Goal: Task Accomplishment & Management: Manage account settings

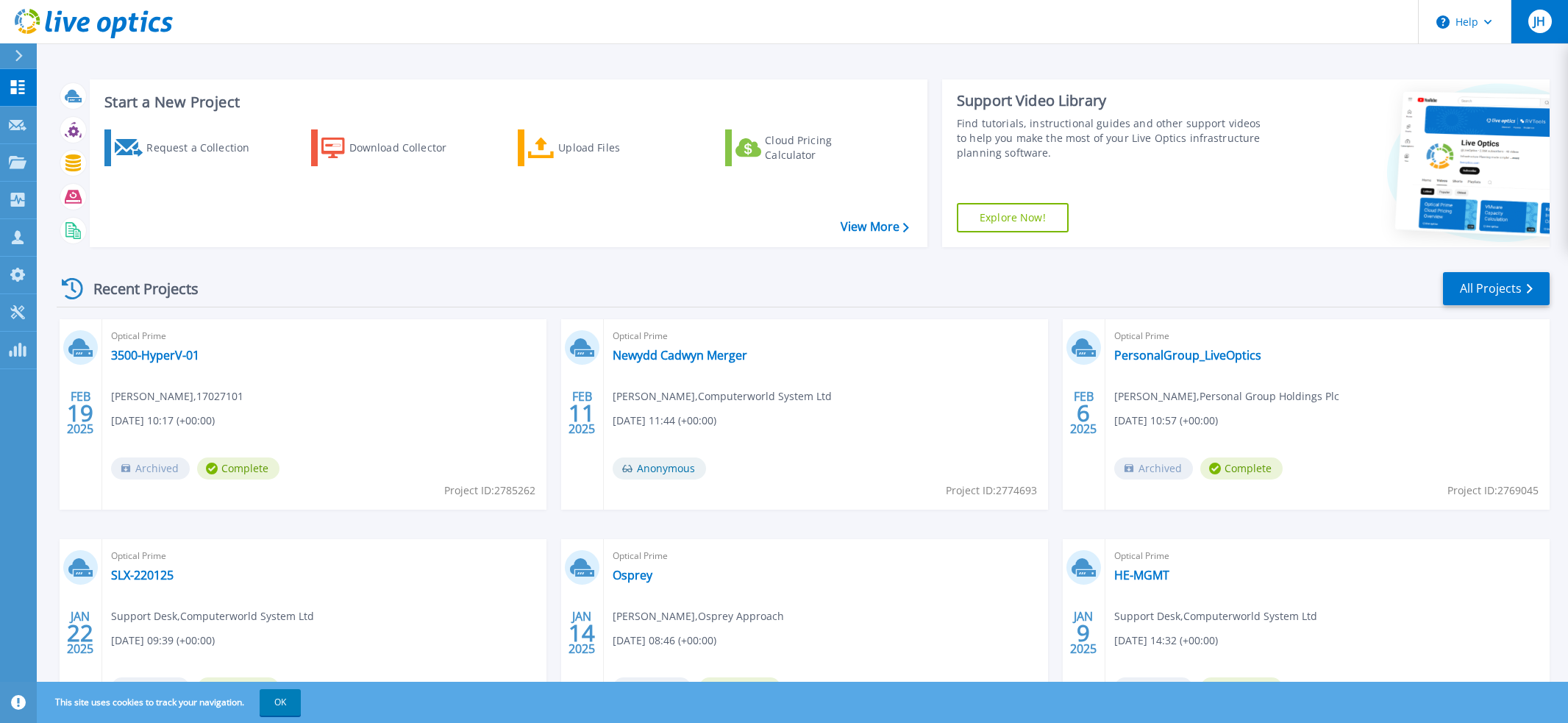
click at [1531, 25] on div "JH" at bounding box center [1540, 21] width 24 height 24
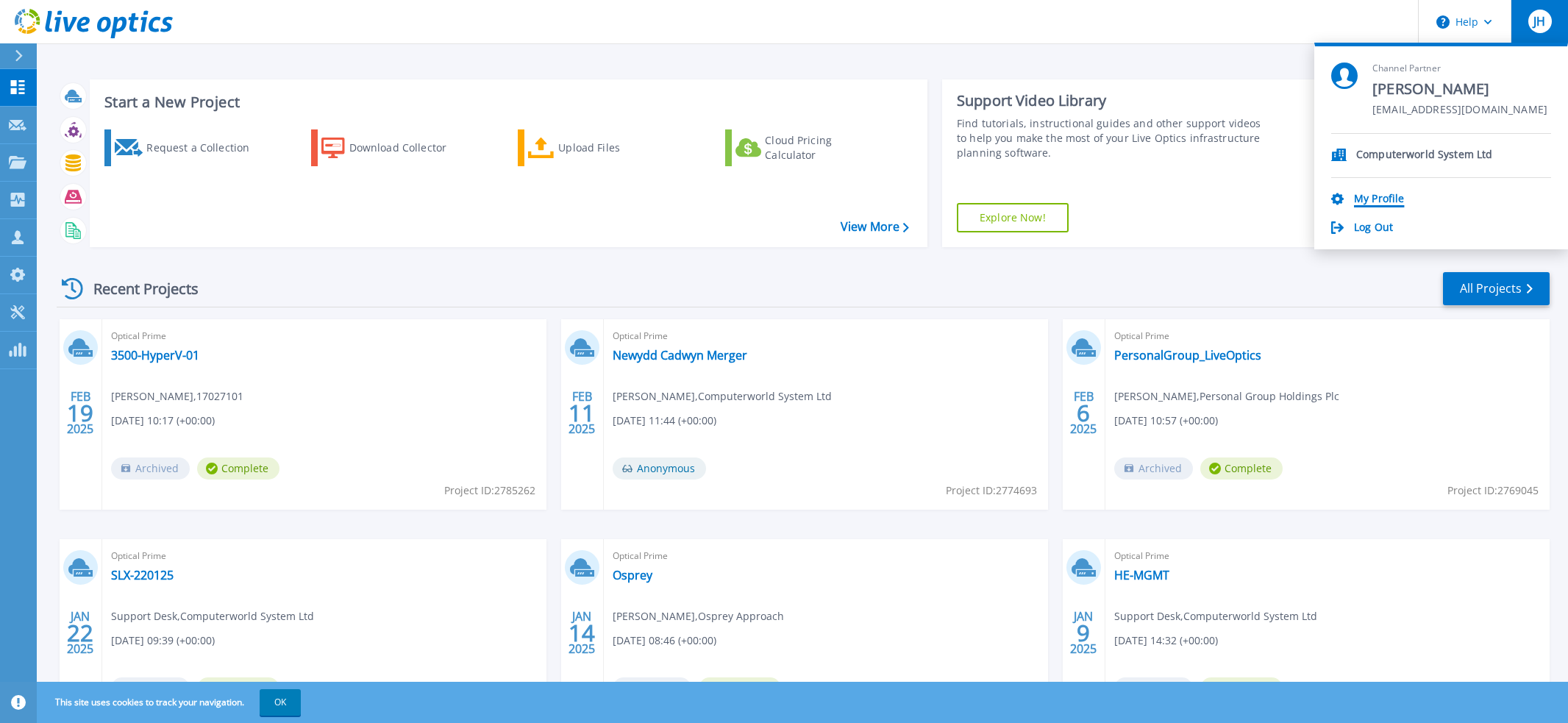
click at [1374, 198] on link "My Profile" at bounding box center [1379, 199] width 50 height 14
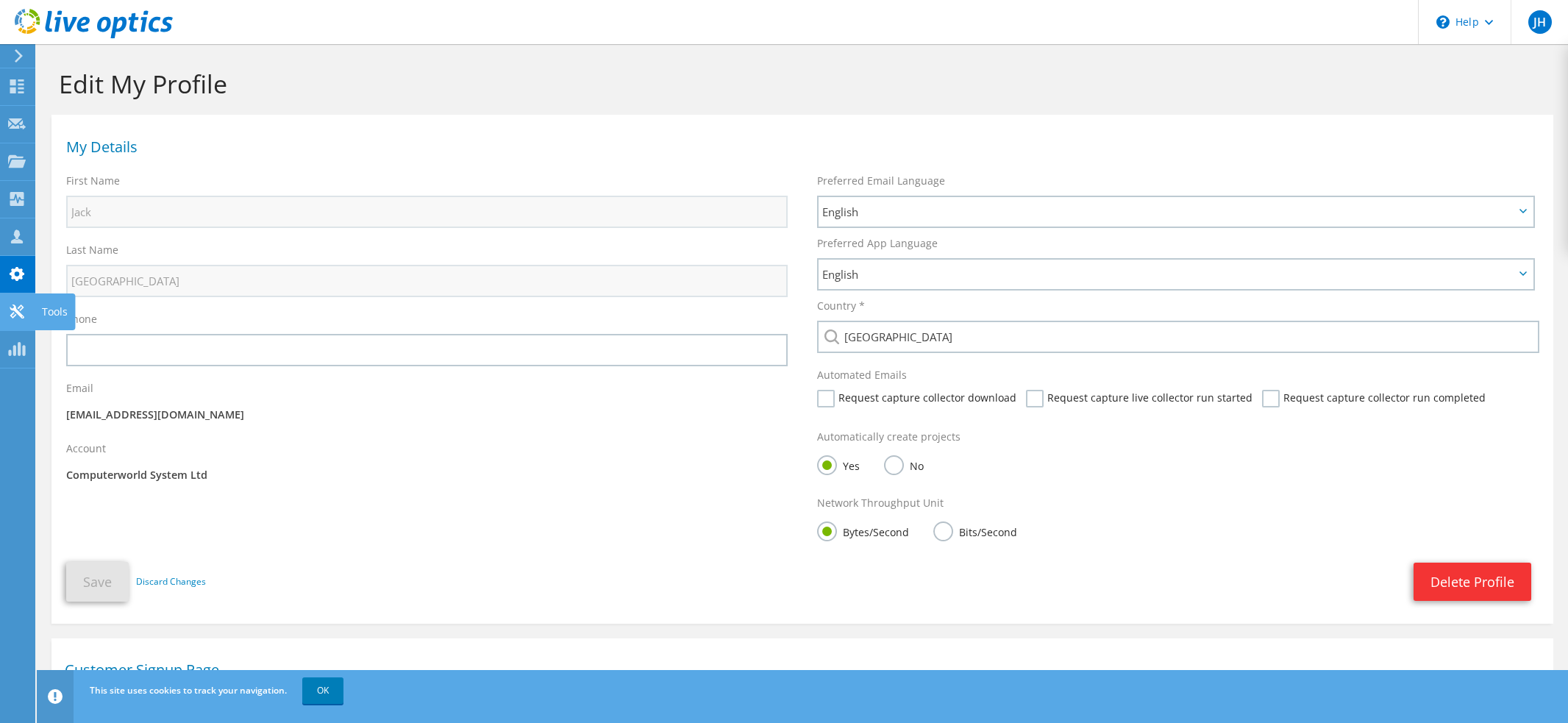
click at [16, 314] on icon at bounding box center [16, 311] width 17 height 14
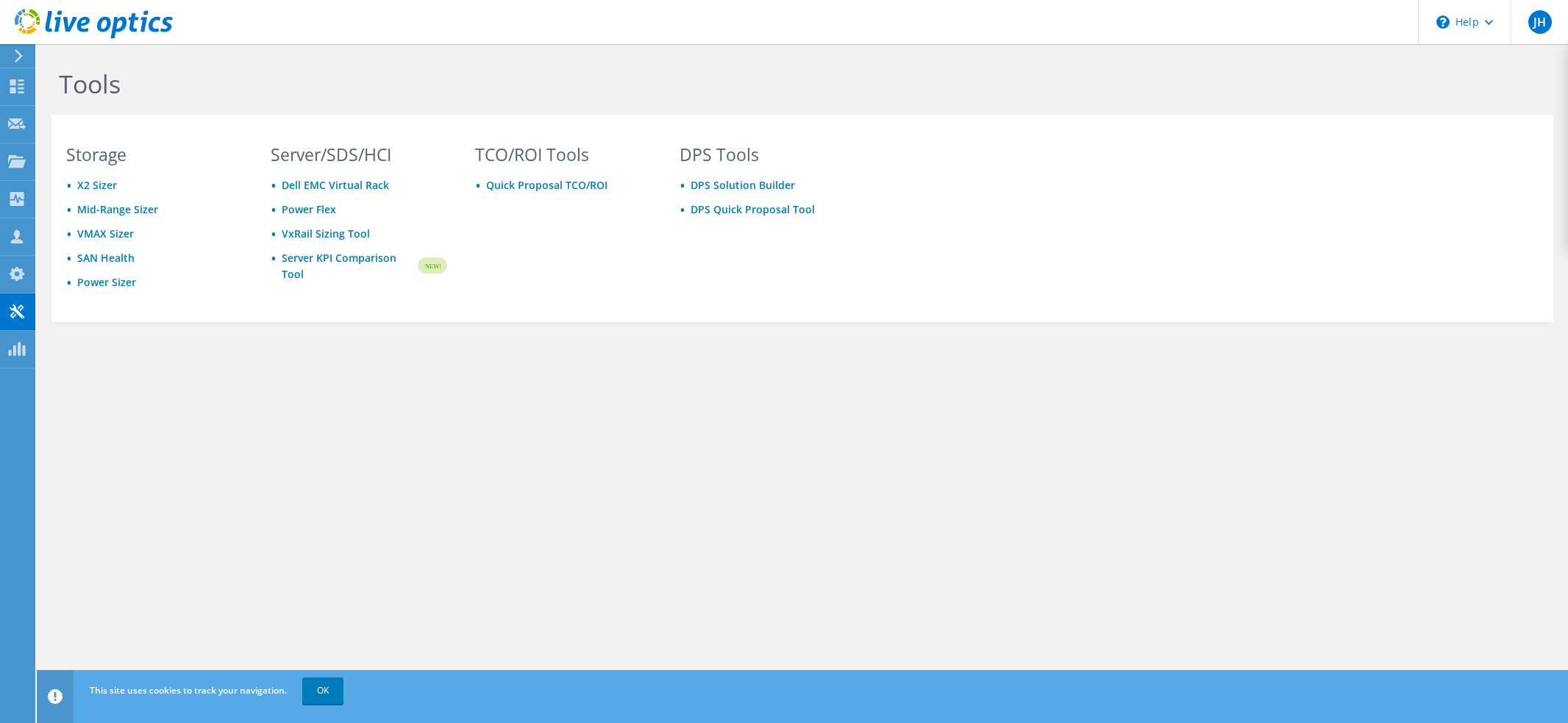
click at [650, 408] on div "Tools Storage X2 Sizer Mid-Range Sizer VMAX Sizer SAN Health Power Sizer Server…" at bounding box center [801, 227] width 1531 height 366
